Goal: Task Accomplishment & Management: Use online tool/utility

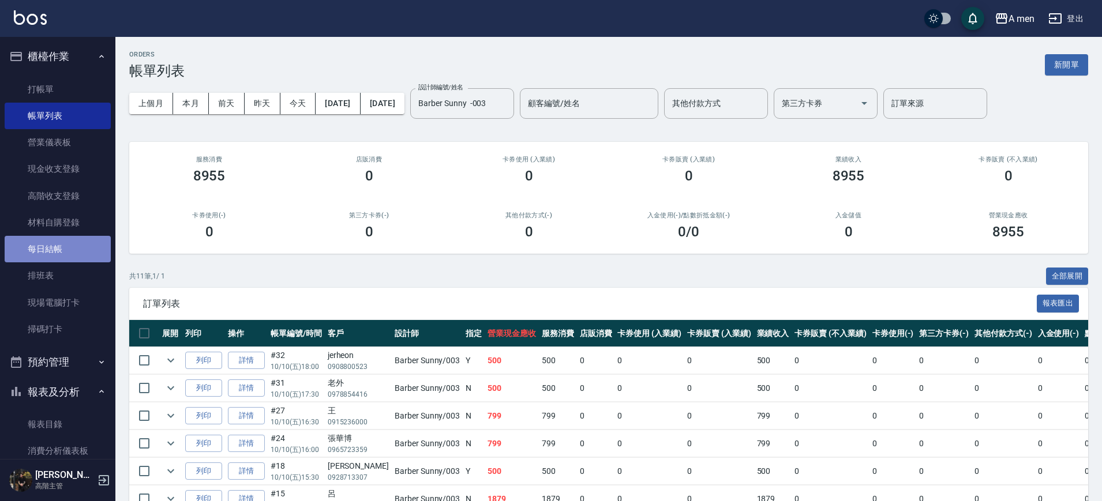
click at [72, 253] on link "每日結帳" at bounding box center [58, 249] width 106 height 27
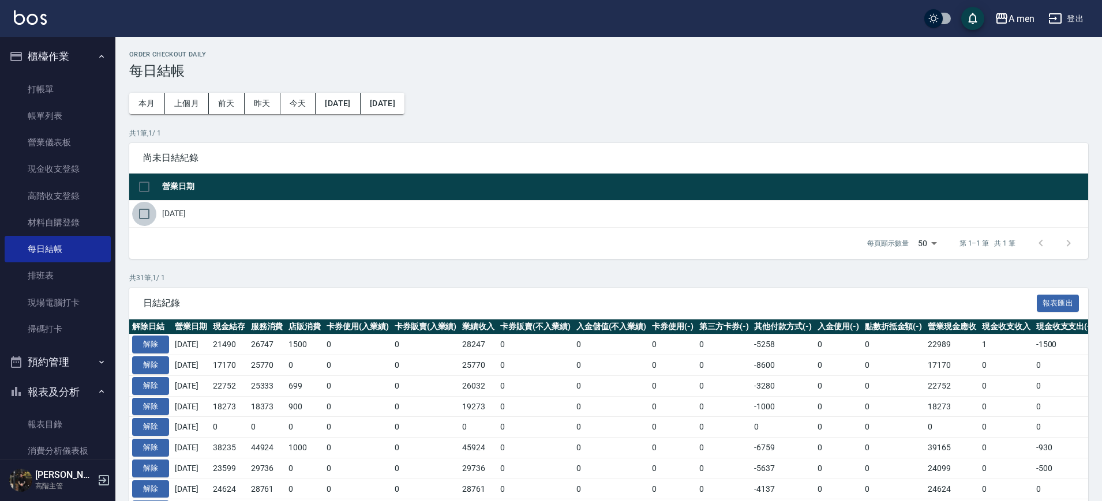
click at [152, 218] on input "checkbox" at bounding box center [144, 214] width 24 height 24
checkbox input "true"
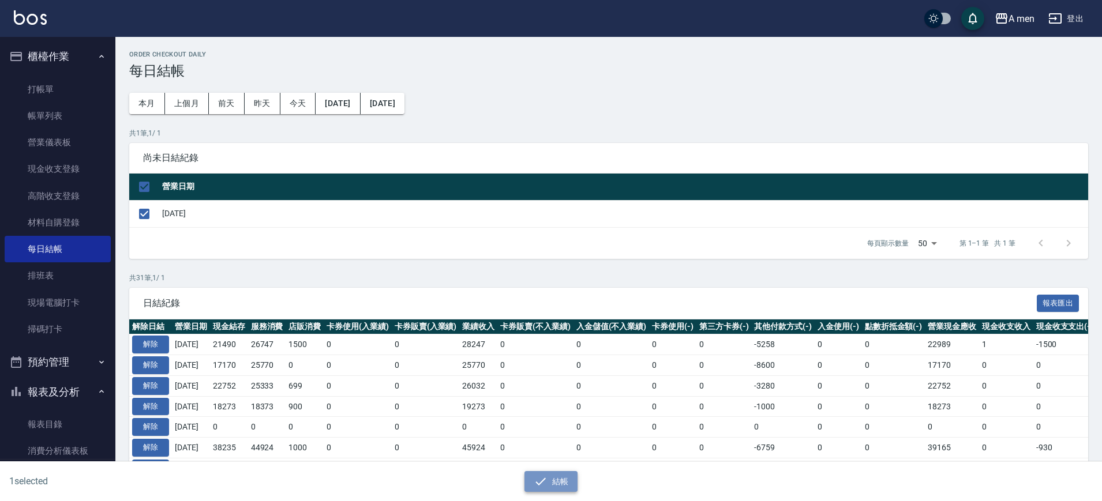
click at [547, 483] on button "結帳" at bounding box center [551, 481] width 54 height 21
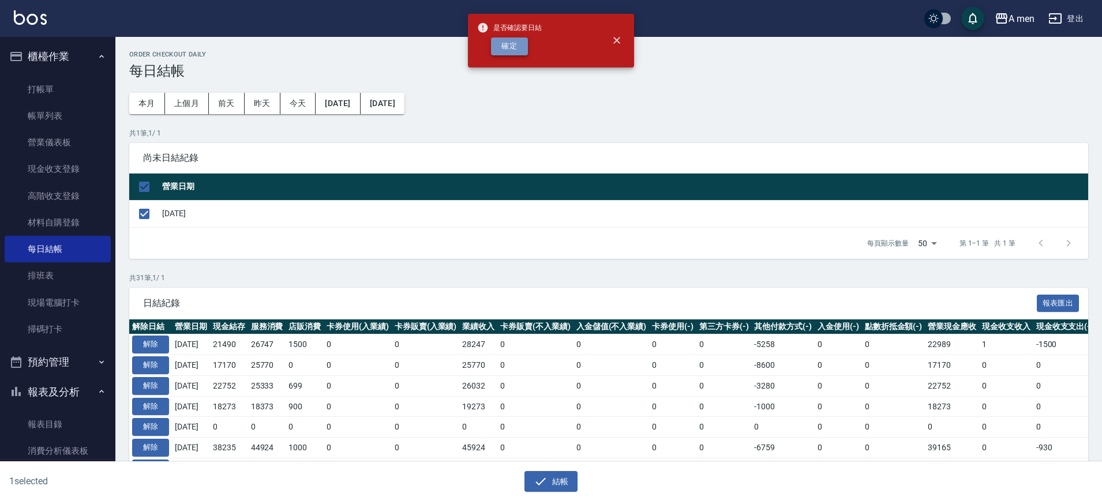
click at [519, 45] on button "確定" at bounding box center [509, 46] width 37 height 18
checkbox input "false"
